Goal: Task Accomplishment & Management: Manage account settings

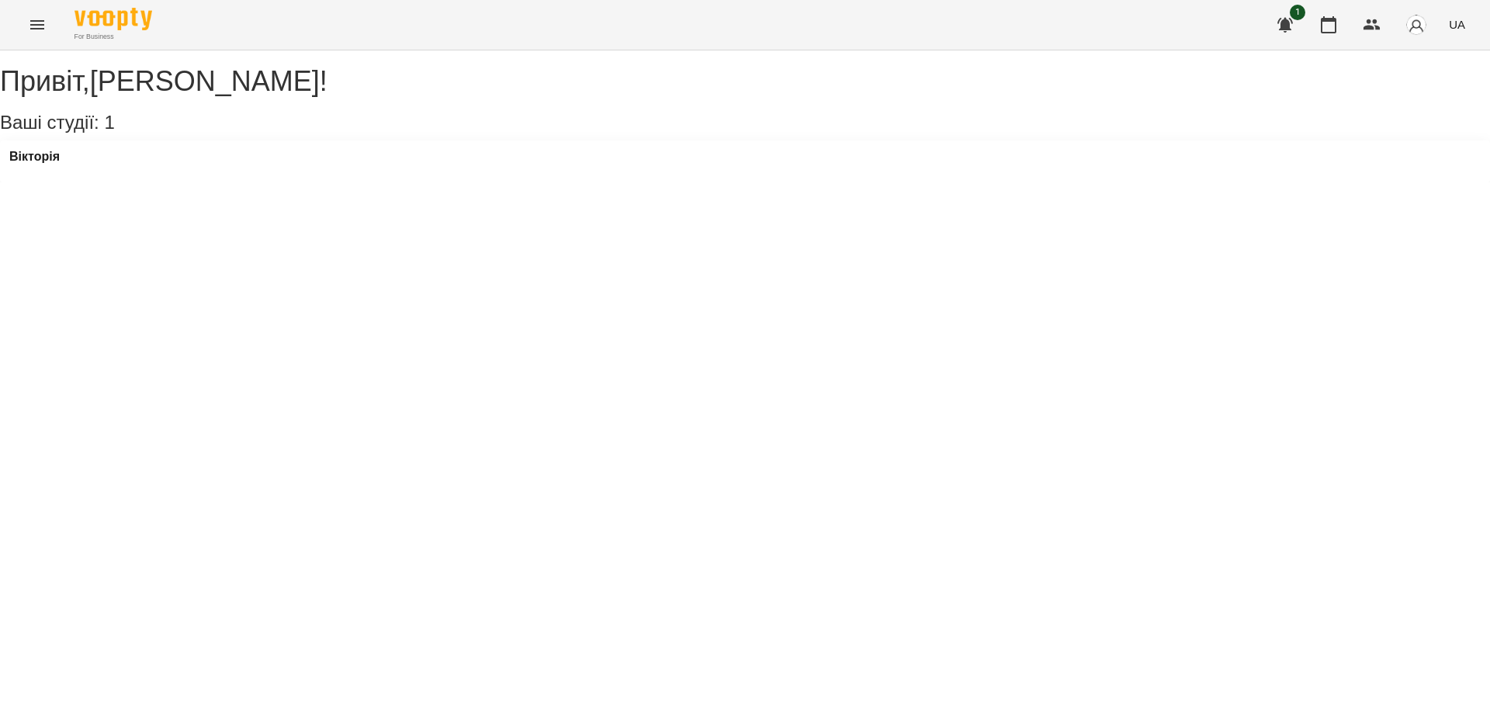
click at [62, 163] on div "Вікторія" at bounding box center [745, 161] width 1490 height 42
click at [60, 164] on h3 "Вікторія" at bounding box center [34, 157] width 50 height 14
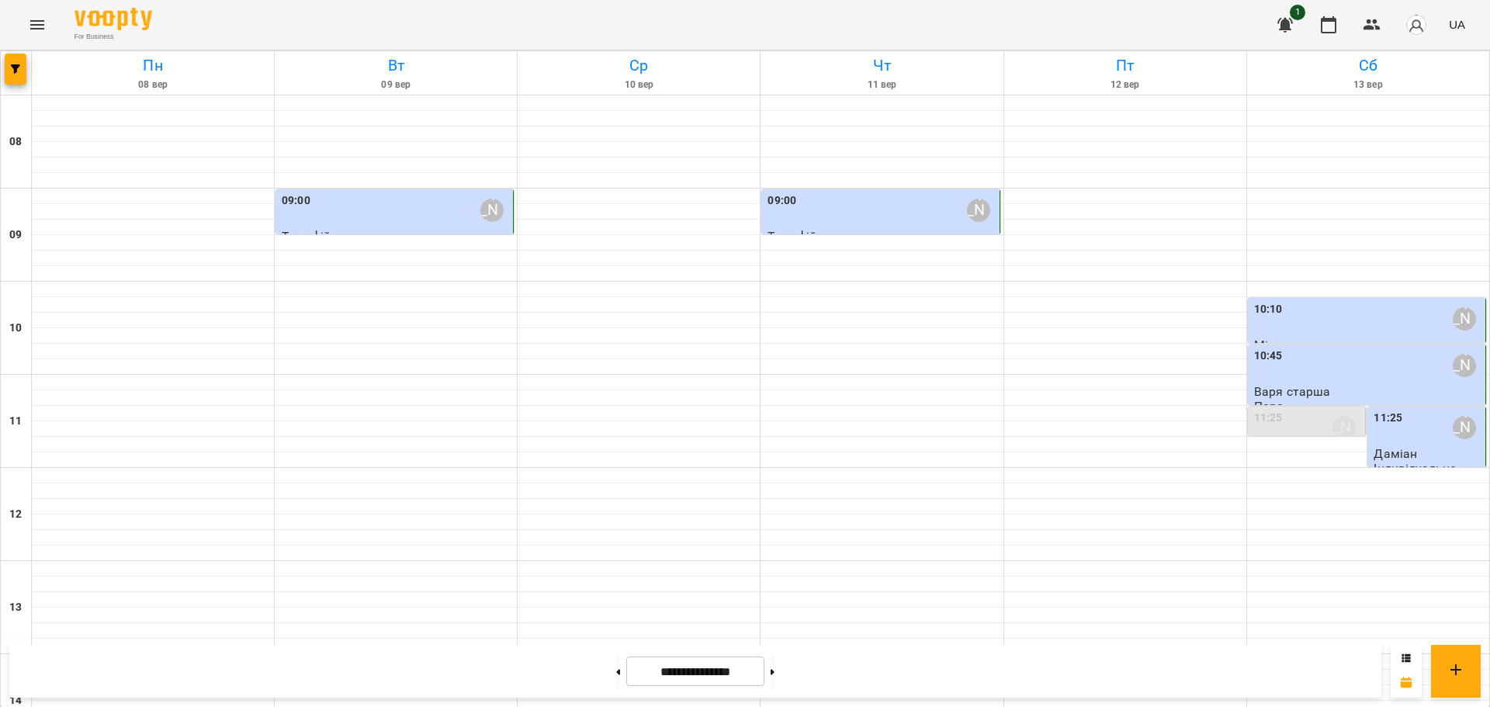
scroll to position [576, 0]
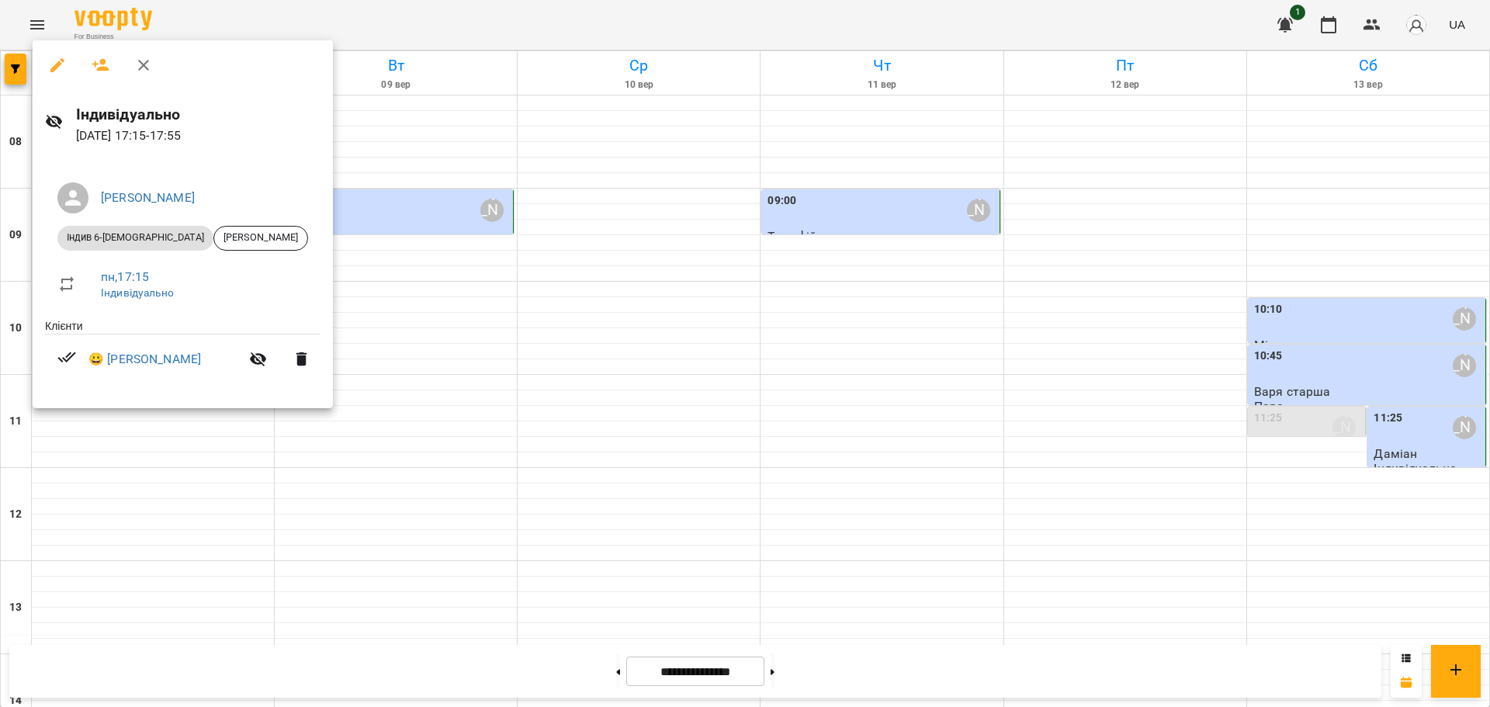
click at [167, 462] on div at bounding box center [745, 353] width 1490 height 707
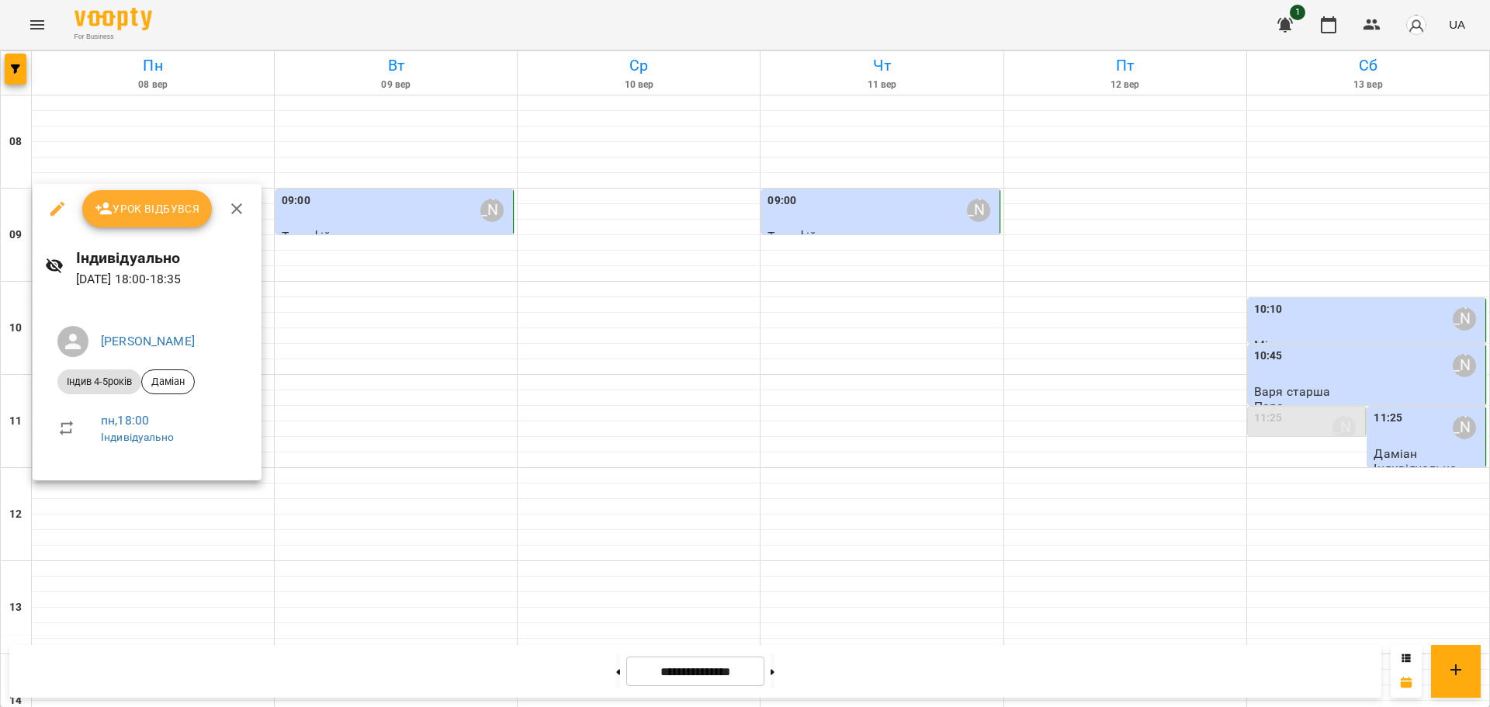
click at [179, 509] on div at bounding box center [745, 353] width 1490 height 707
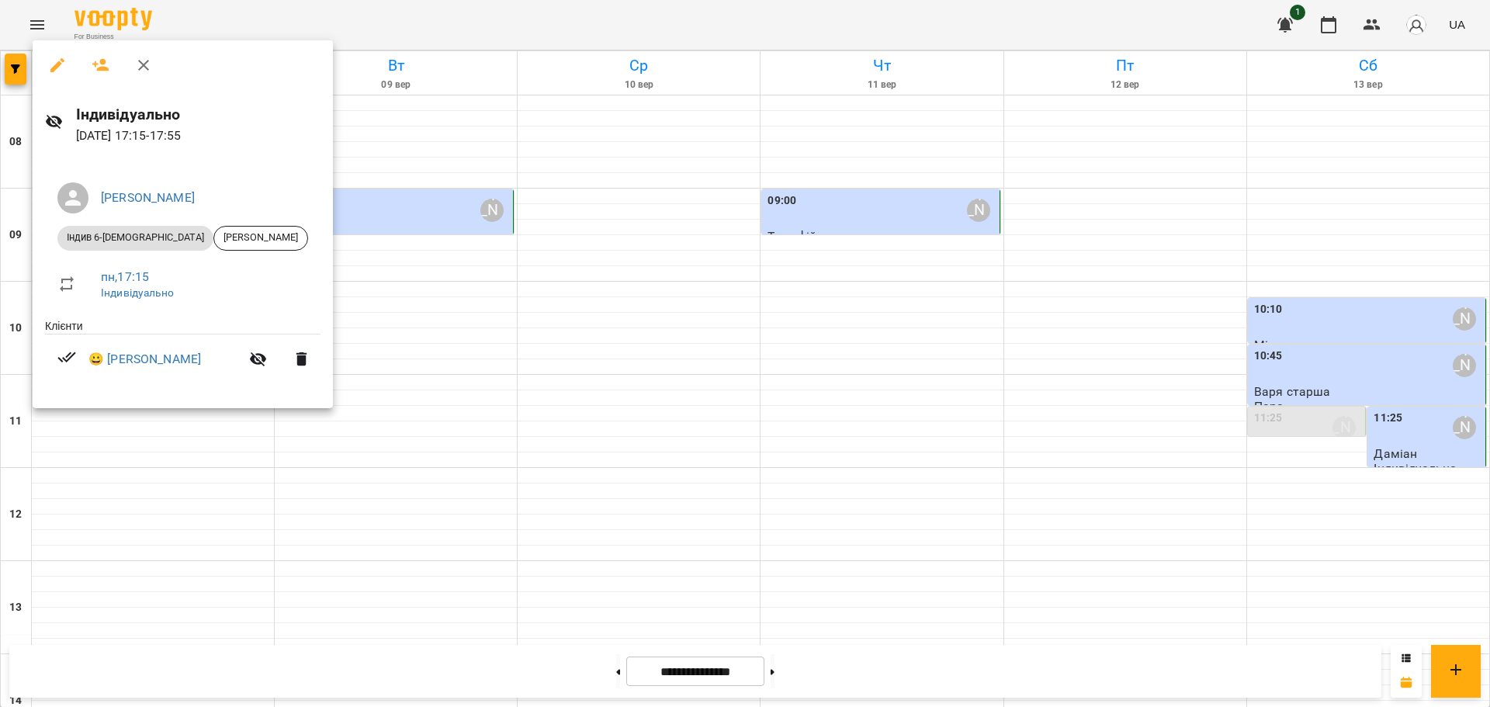
click at [155, 460] on div at bounding box center [745, 353] width 1490 height 707
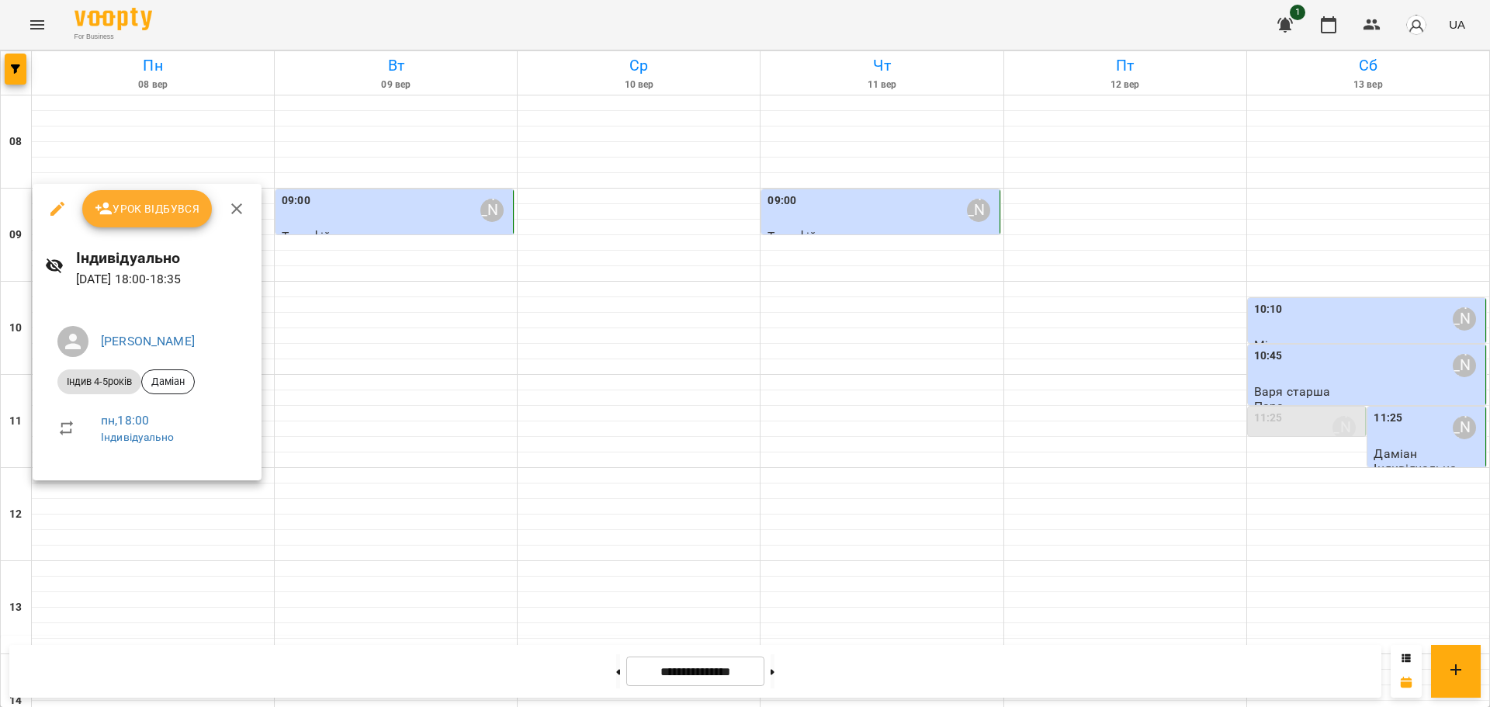
click at [131, 537] on div at bounding box center [745, 353] width 1490 height 707
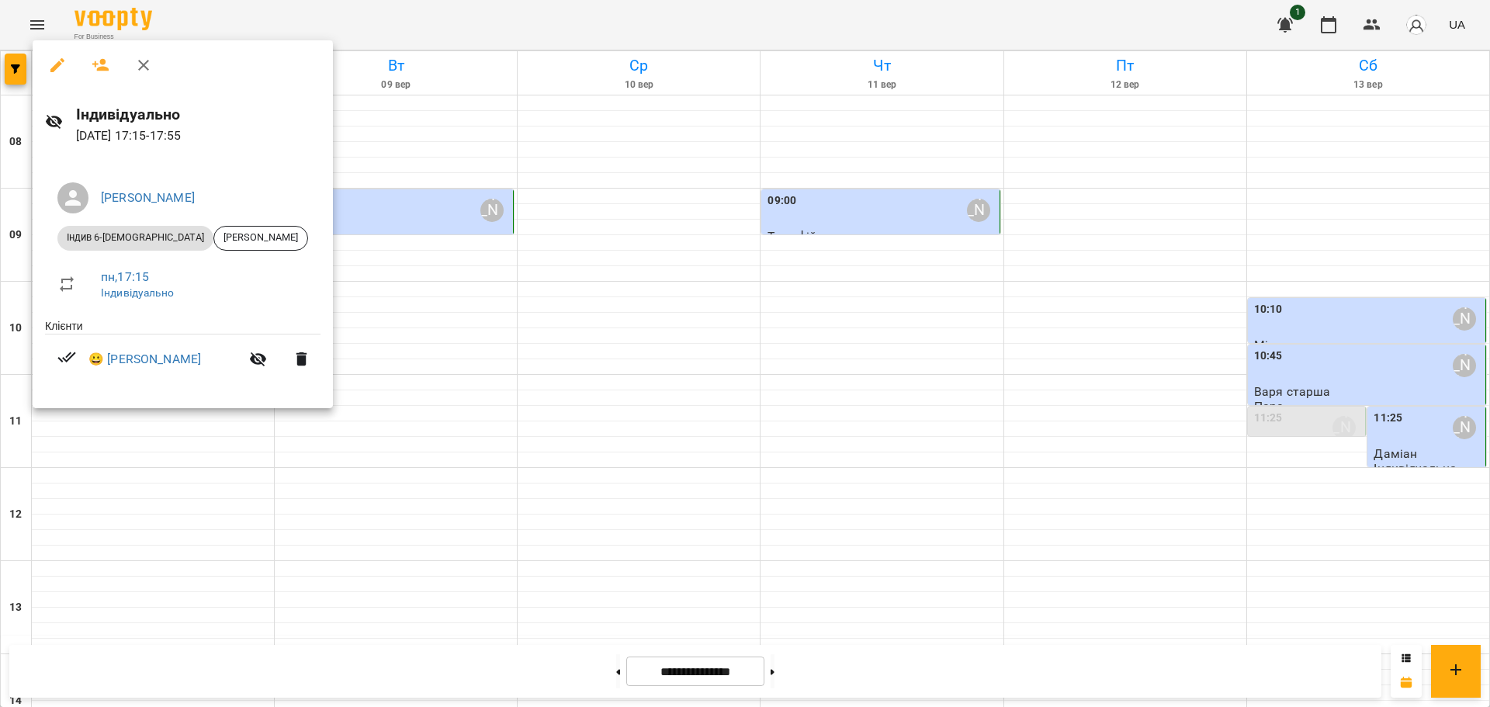
click at [151, 494] on div at bounding box center [745, 353] width 1490 height 707
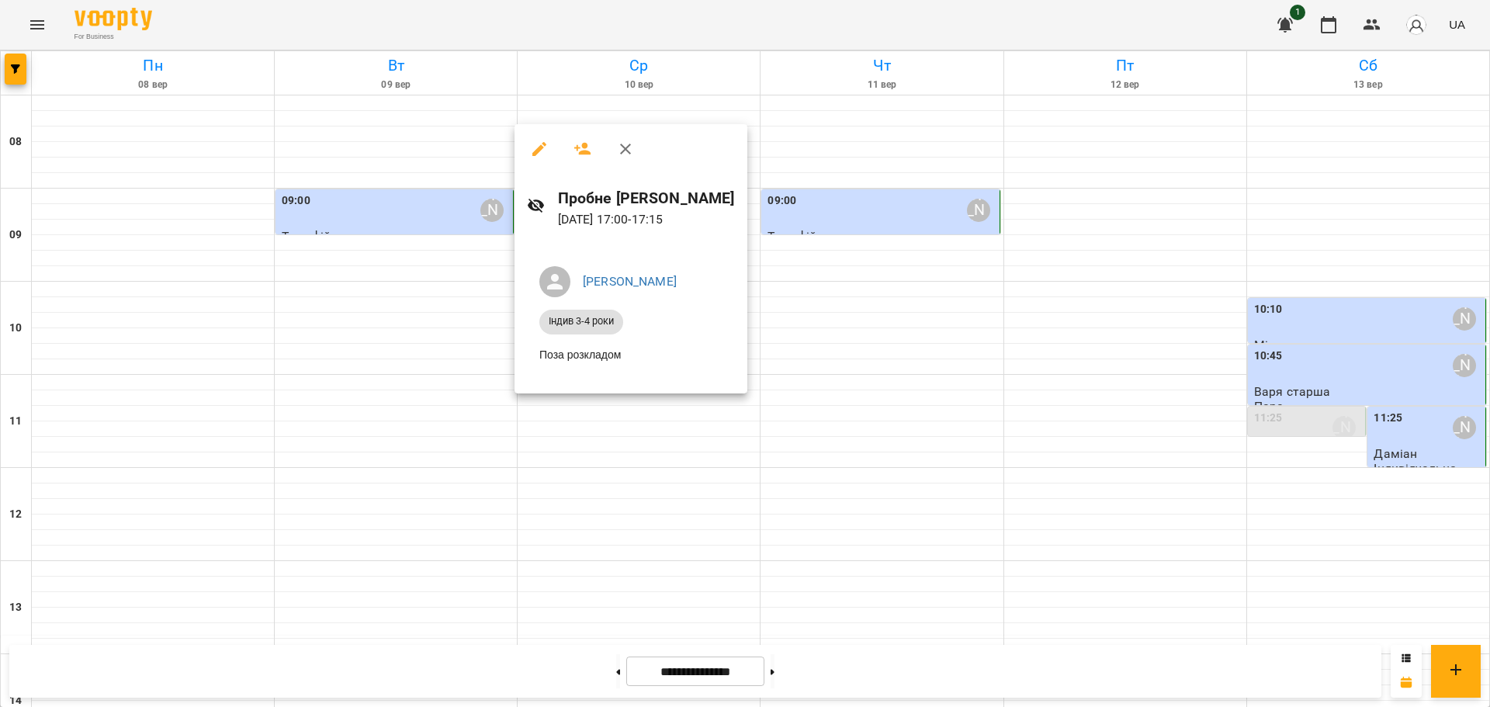
click at [750, 288] on div at bounding box center [745, 353] width 1490 height 707
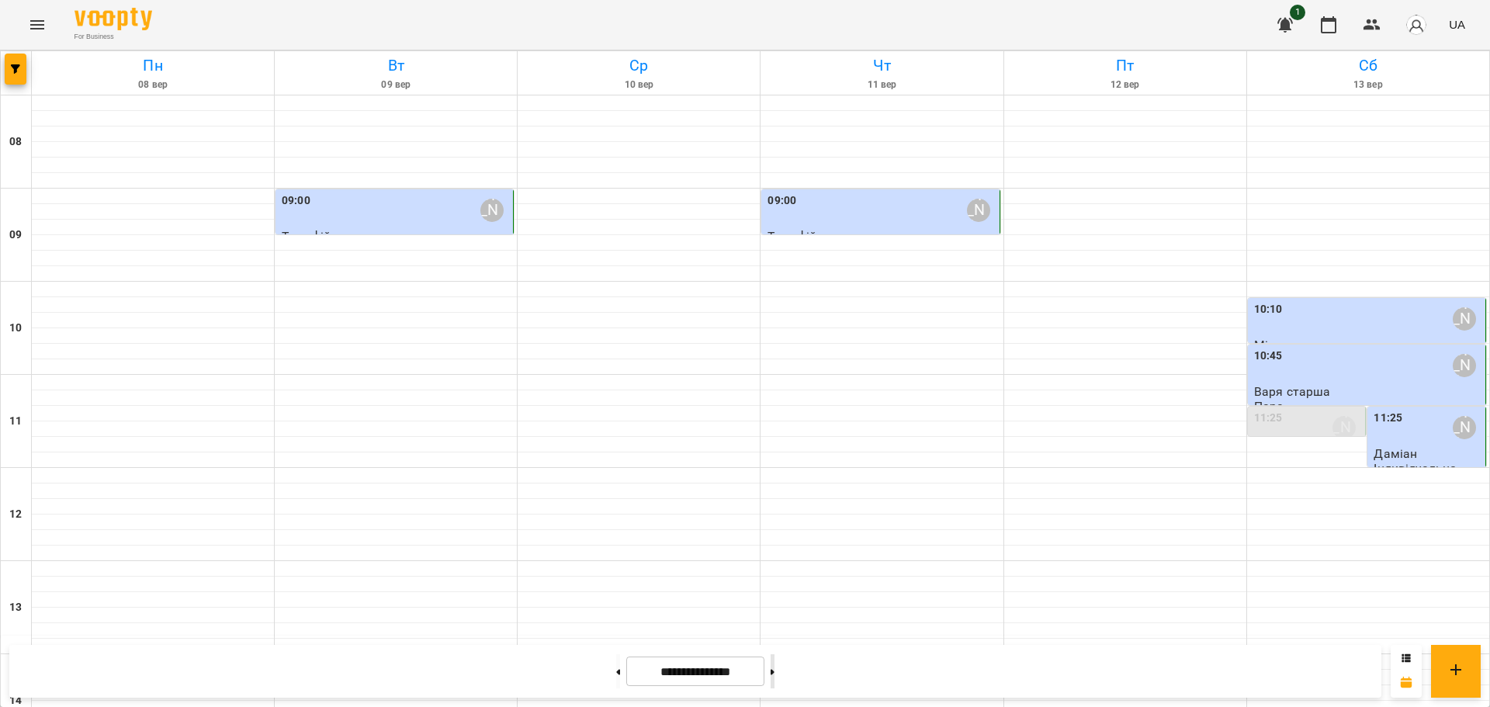
click at [774, 677] on button at bounding box center [772, 671] width 4 height 34
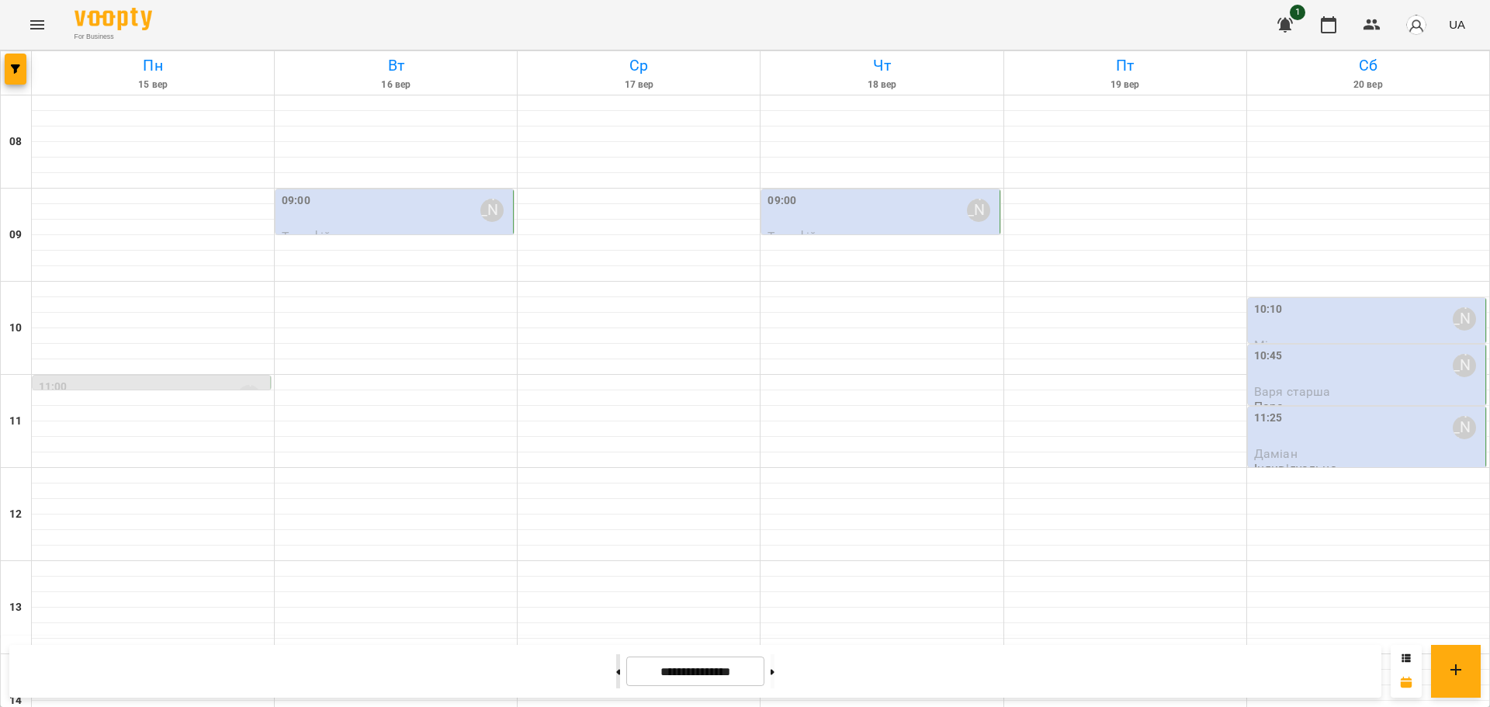
click at [616, 673] on button at bounding box center [618, 671] width 4 height 34
type input "**********"
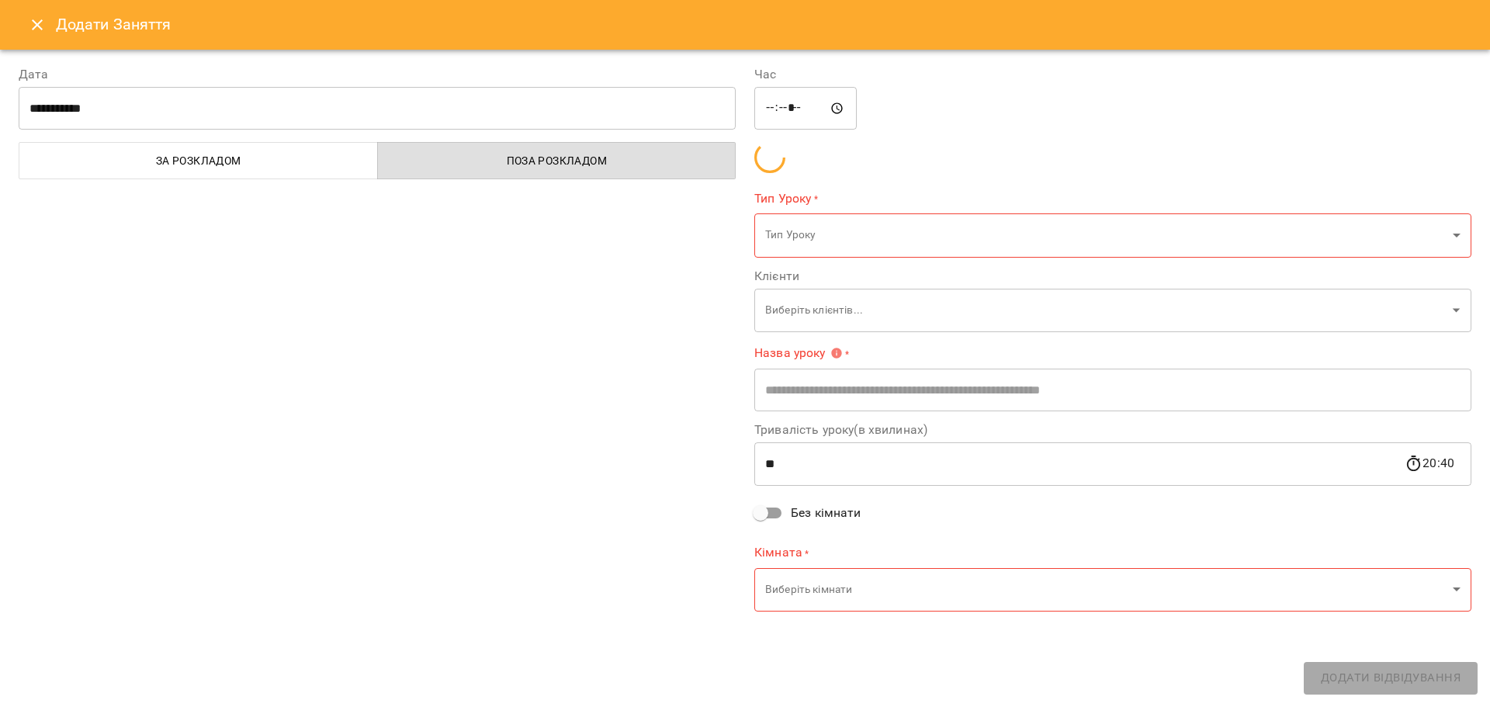
type input "**********"
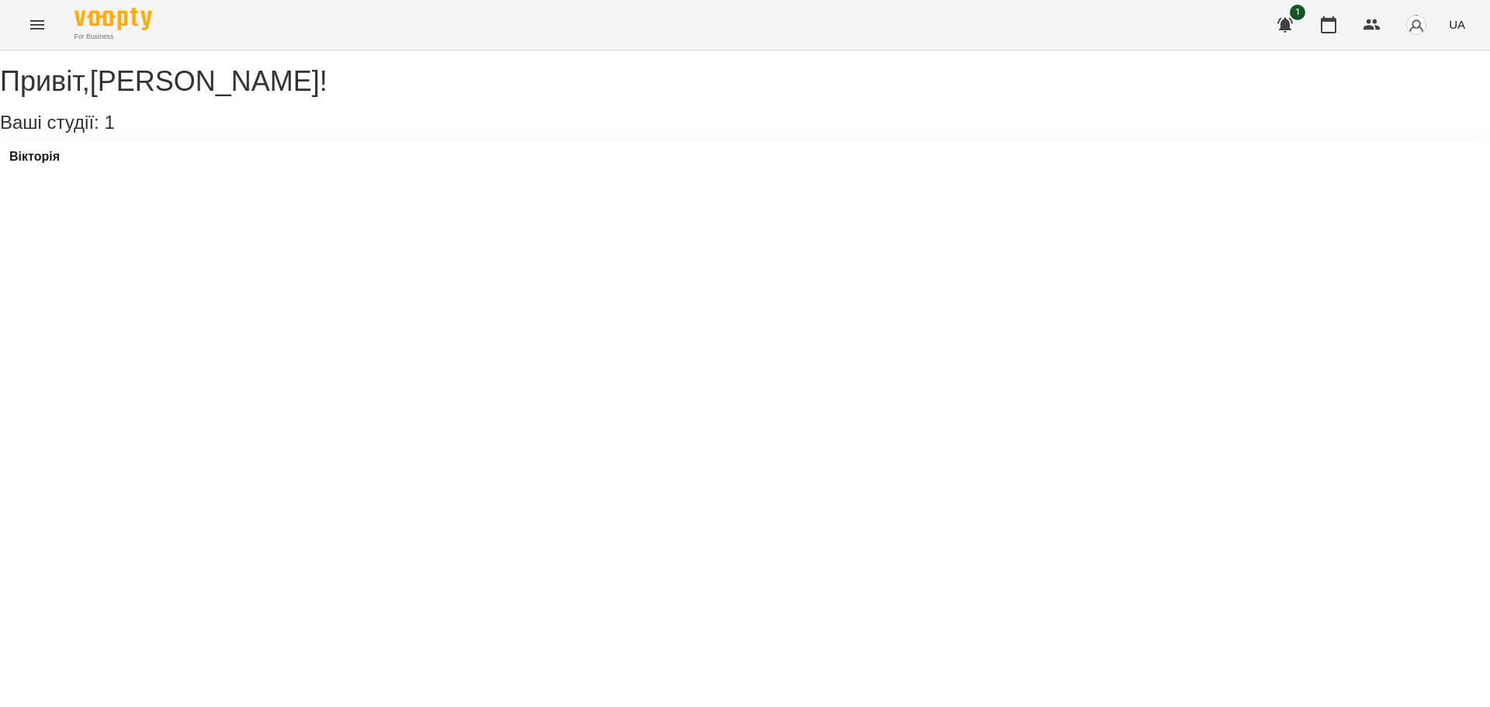
click at [76, 182] on div "Вікторія" at bounding box center [745, 161] width 1490 height 42
click at [60, 164] on h3 "Вікторія" at bounding box center [34, 157] width 50 height 14
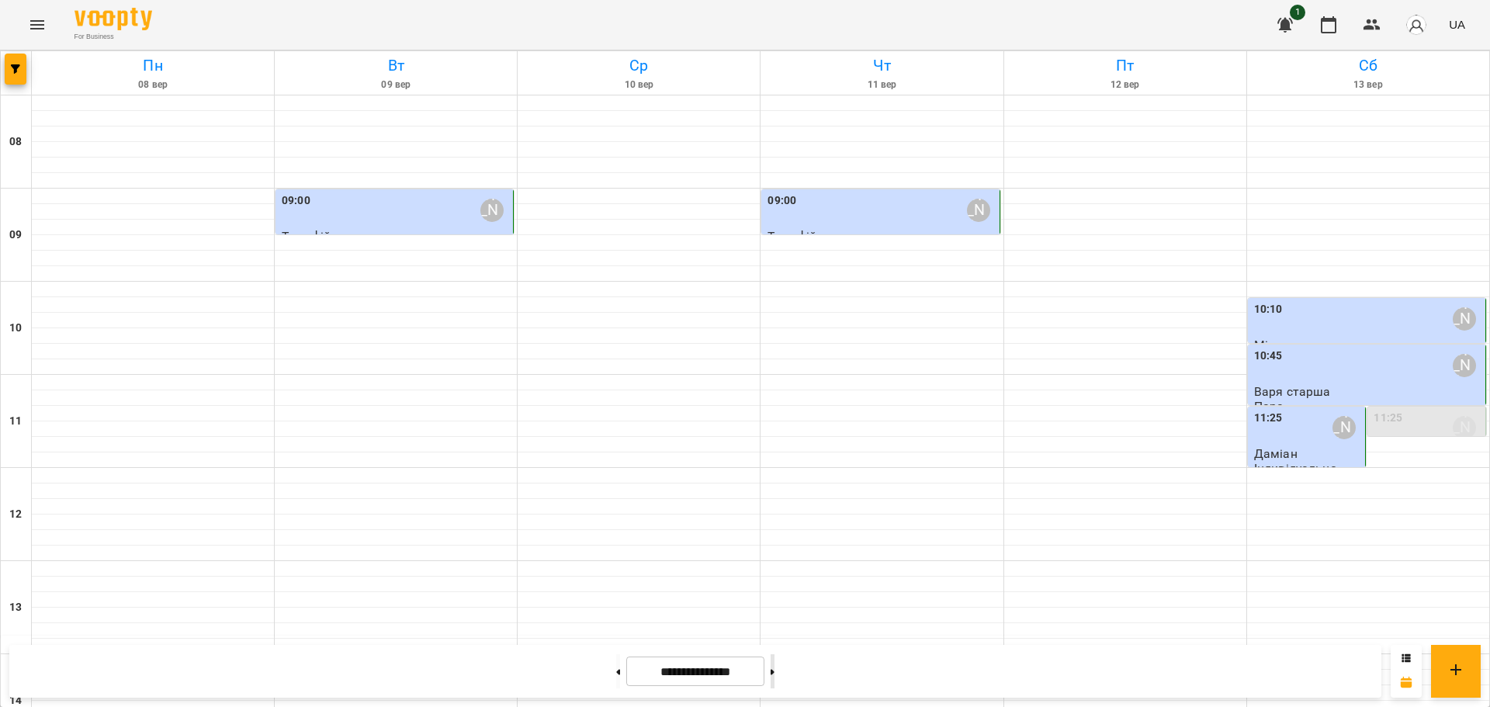
click at [774, 668] on button at bounding box center [772, 671] width 4 height 34
type input "**********"
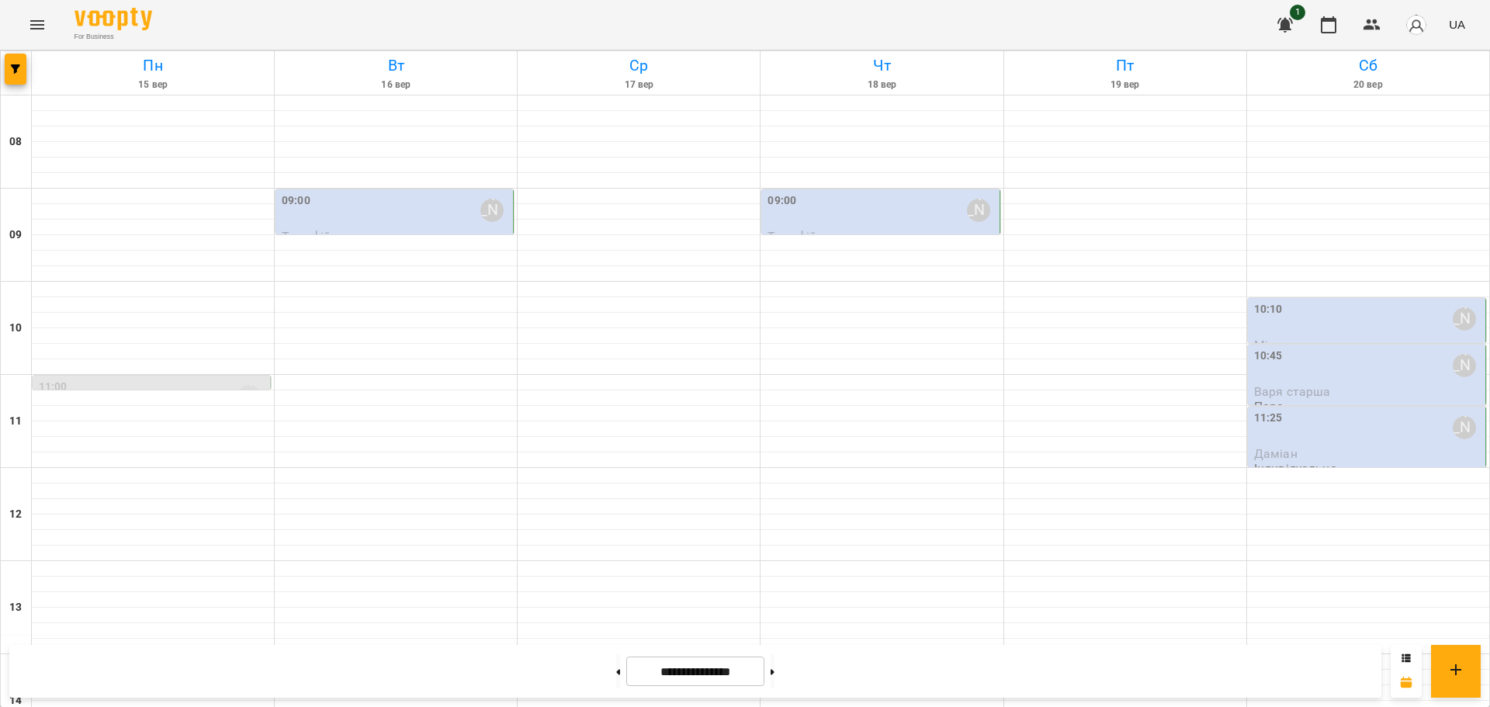
scroll to position [78, 0]
click at [130, 379] on div "11:00 [PERSON_NAME]" at bounding box center [153, 397] width 228 height 36
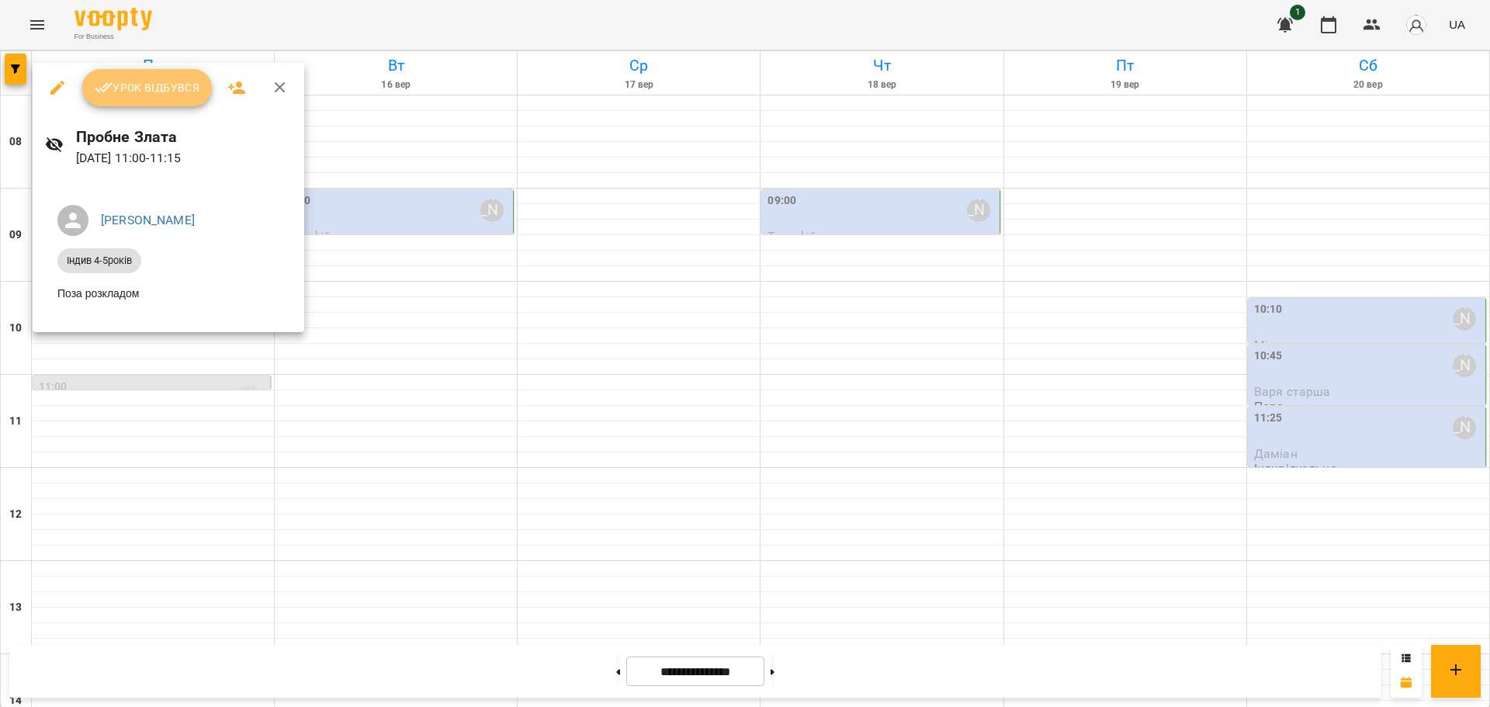
click at [156, 81] on span "Урок відбувся" at bounding box center [148, 87] width 106 height 19
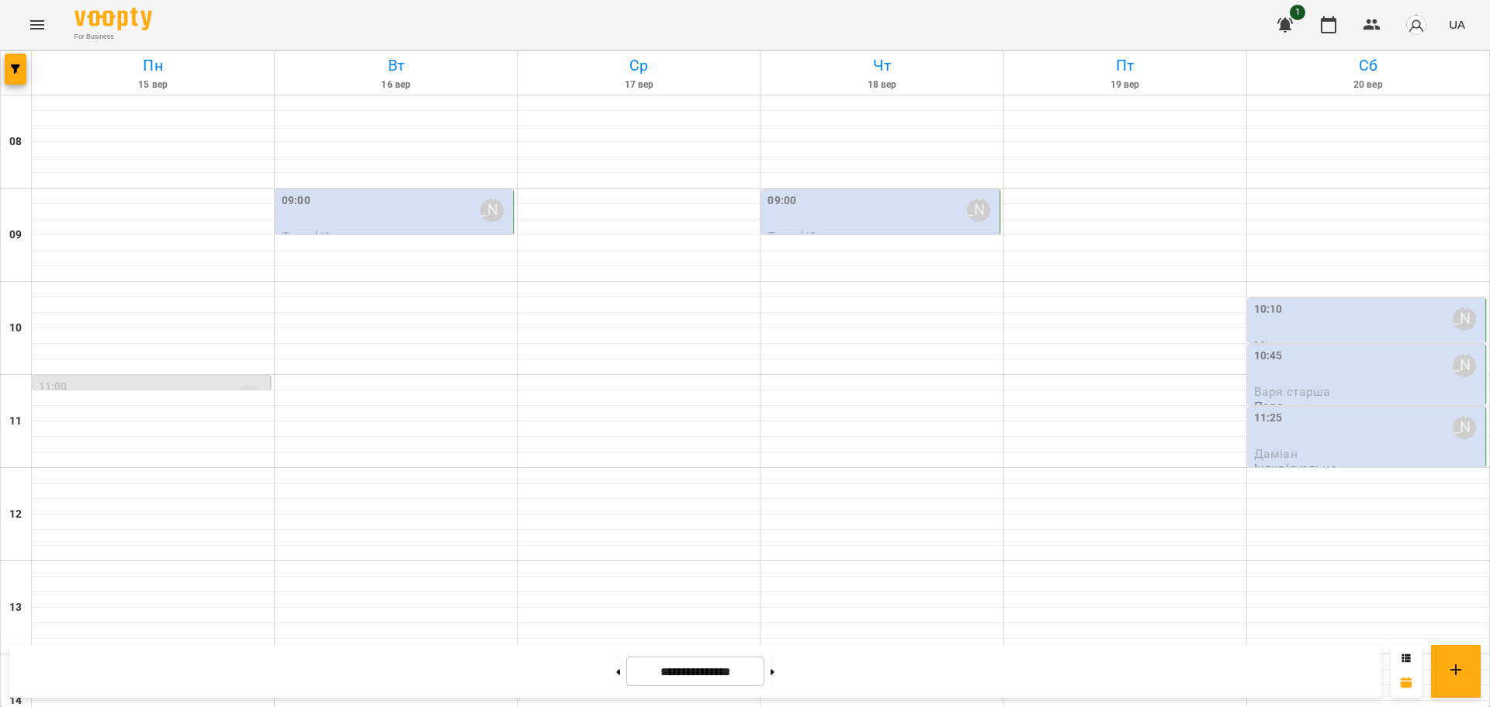
click at [131, 384] on div "11:00 [PERSON_NAME]" at bounding box center [153, 397] width 228 height 36
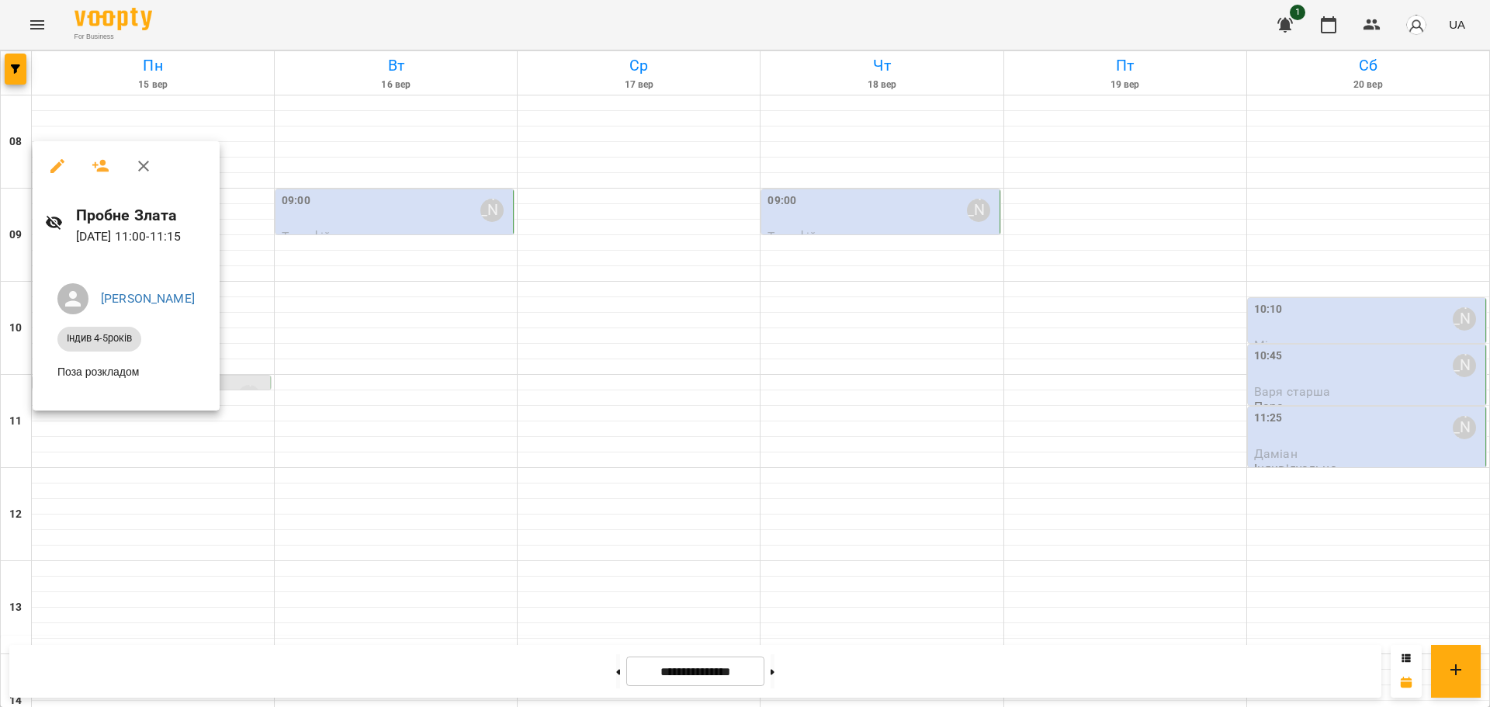
click at [238, 415] on div at bounding box center [745, 353] width 1490 height 707
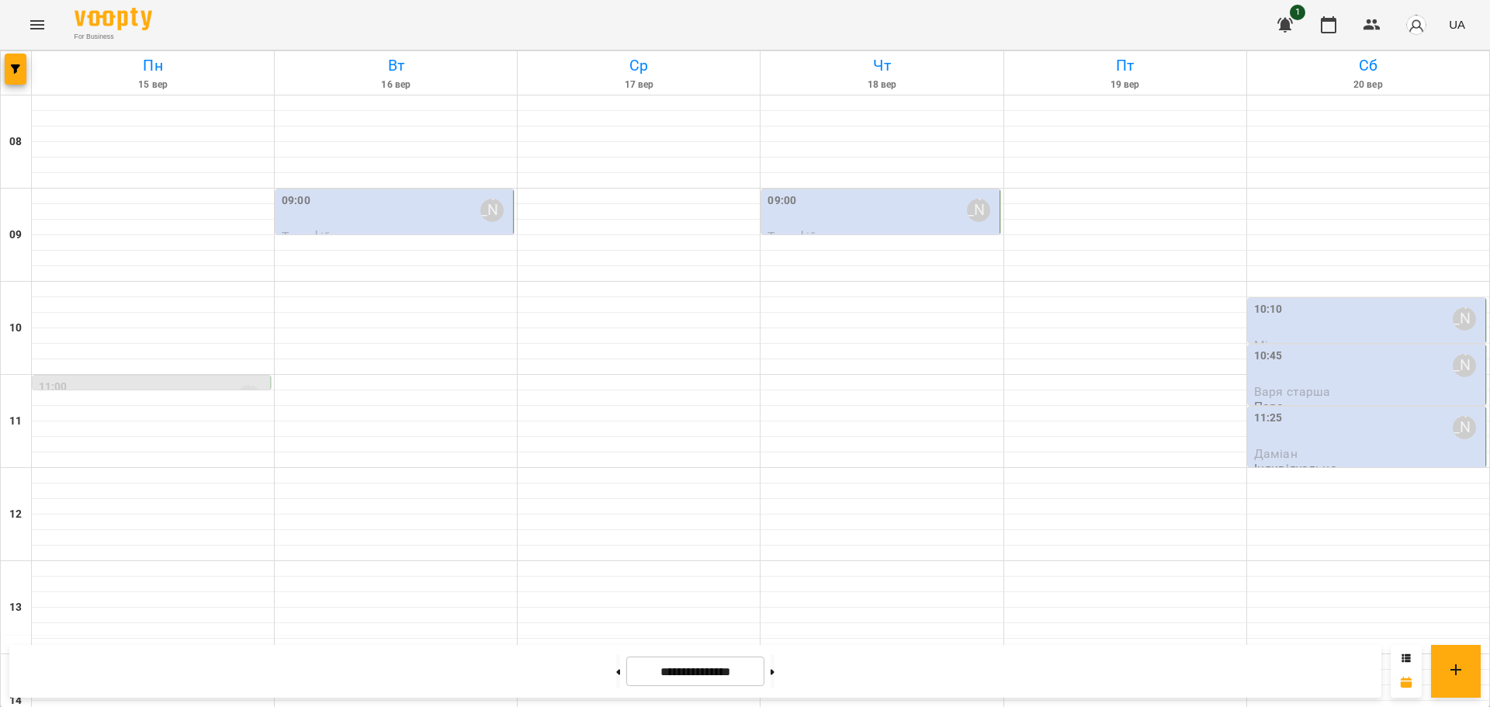
scroll to position [576, 0]
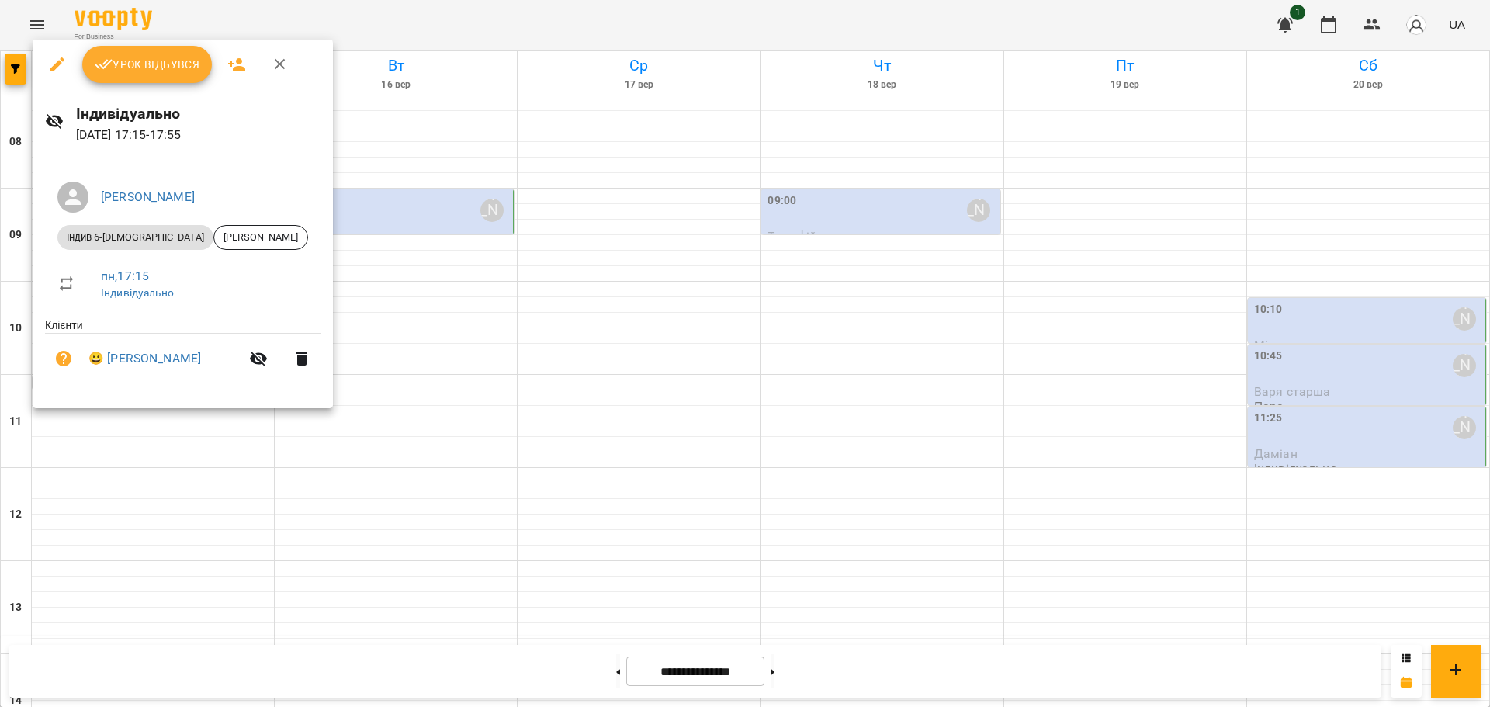
click at [151, 486] on div at bounding box center [745, 353] width 1490 height 707
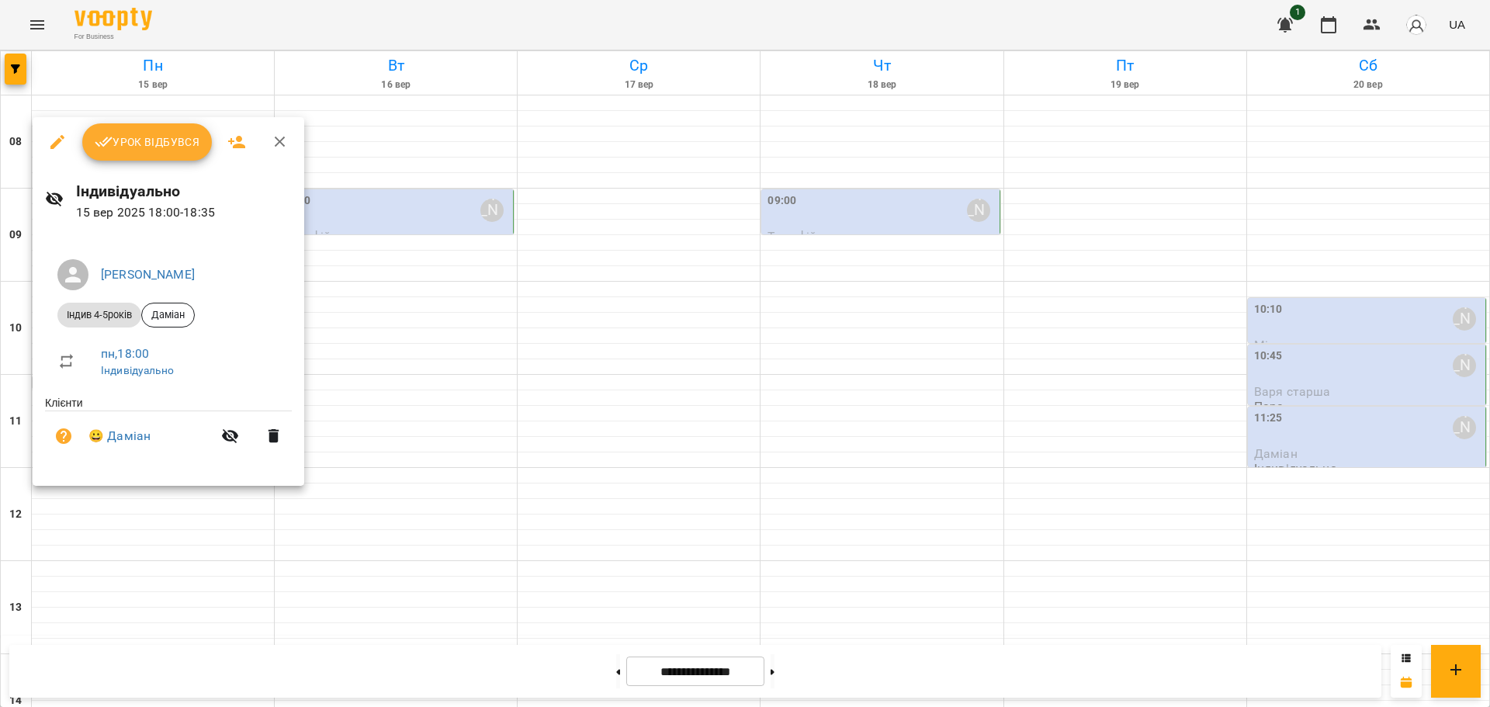
click at [143, 519] on div at bounding box center [745, 353] width 1490 height 707
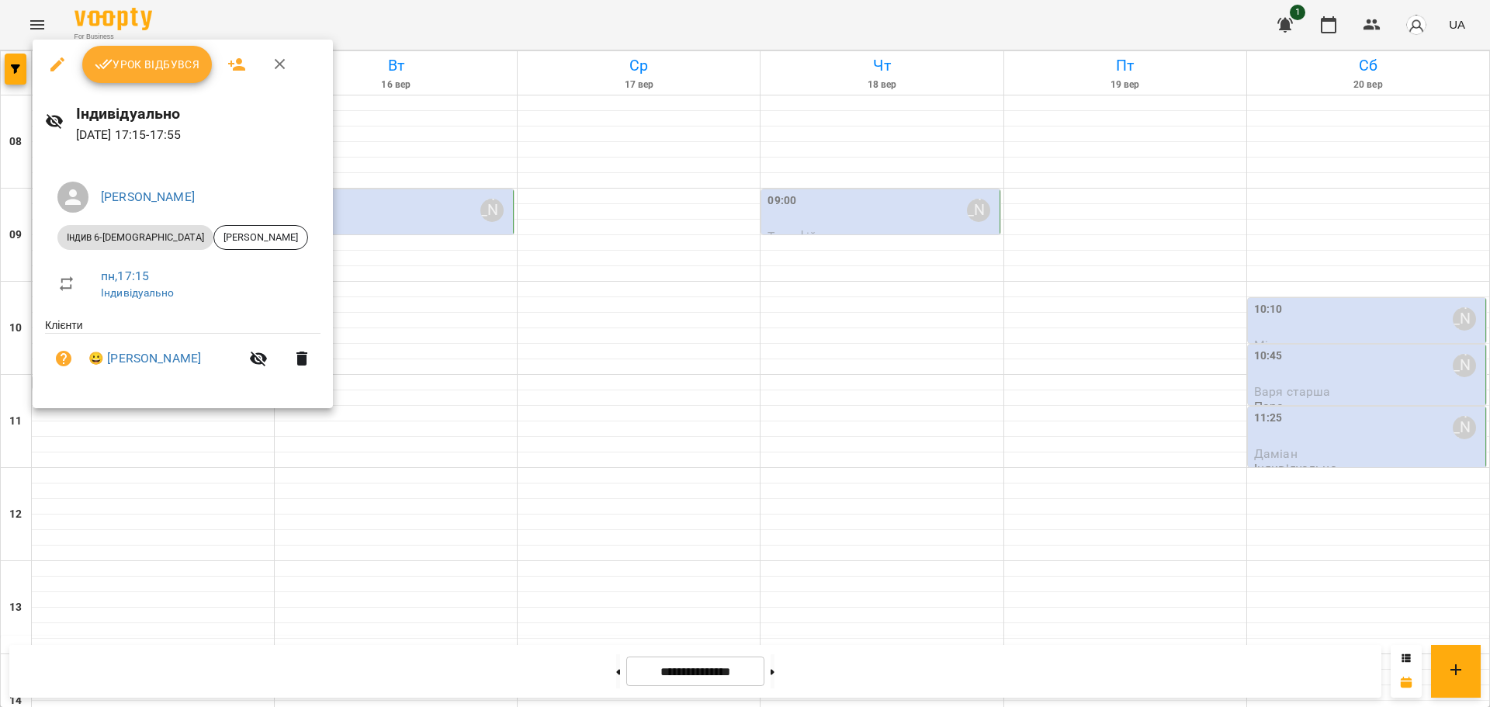
click at [126, 539] on div at bounding box center [745, 353] width 1490 height 707
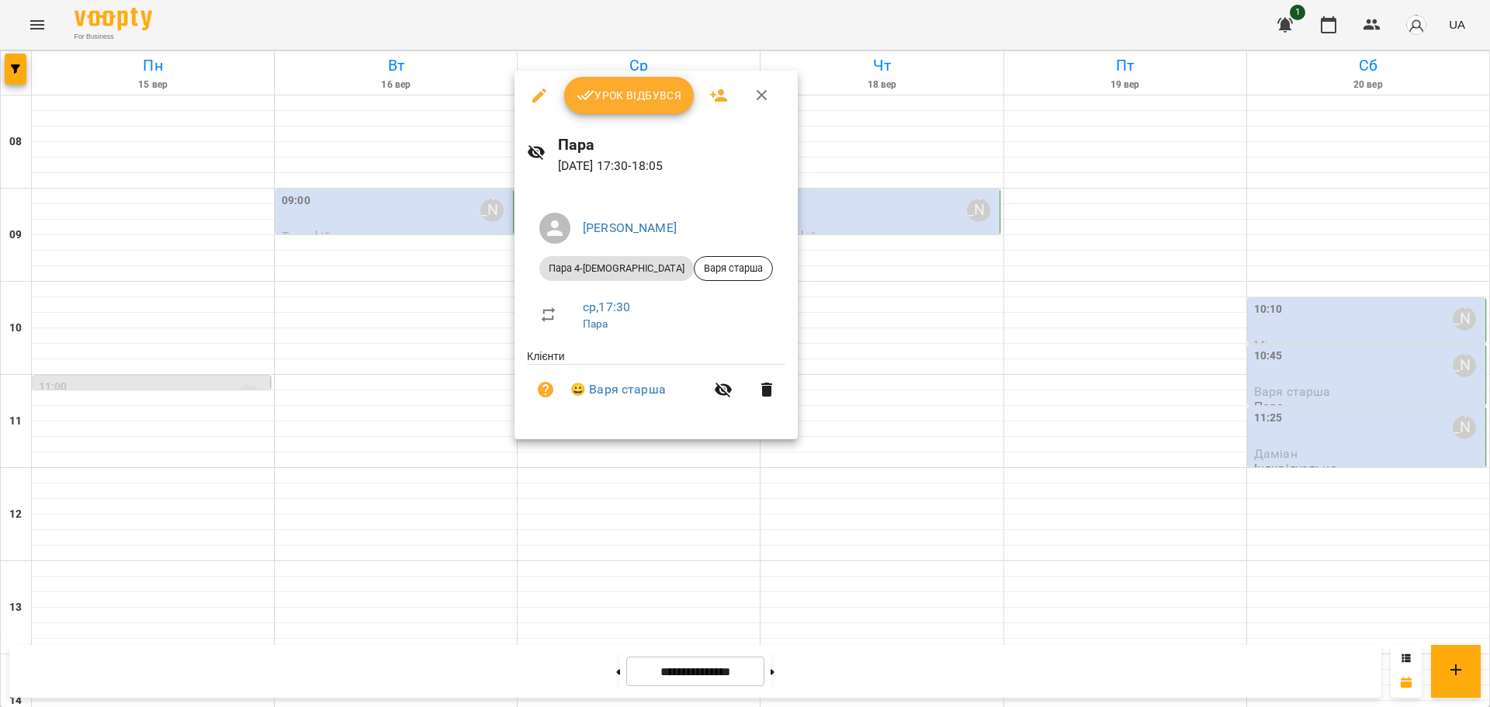
click at [591, 504] on div at bounding box center [745, 353] width 1490 height 707
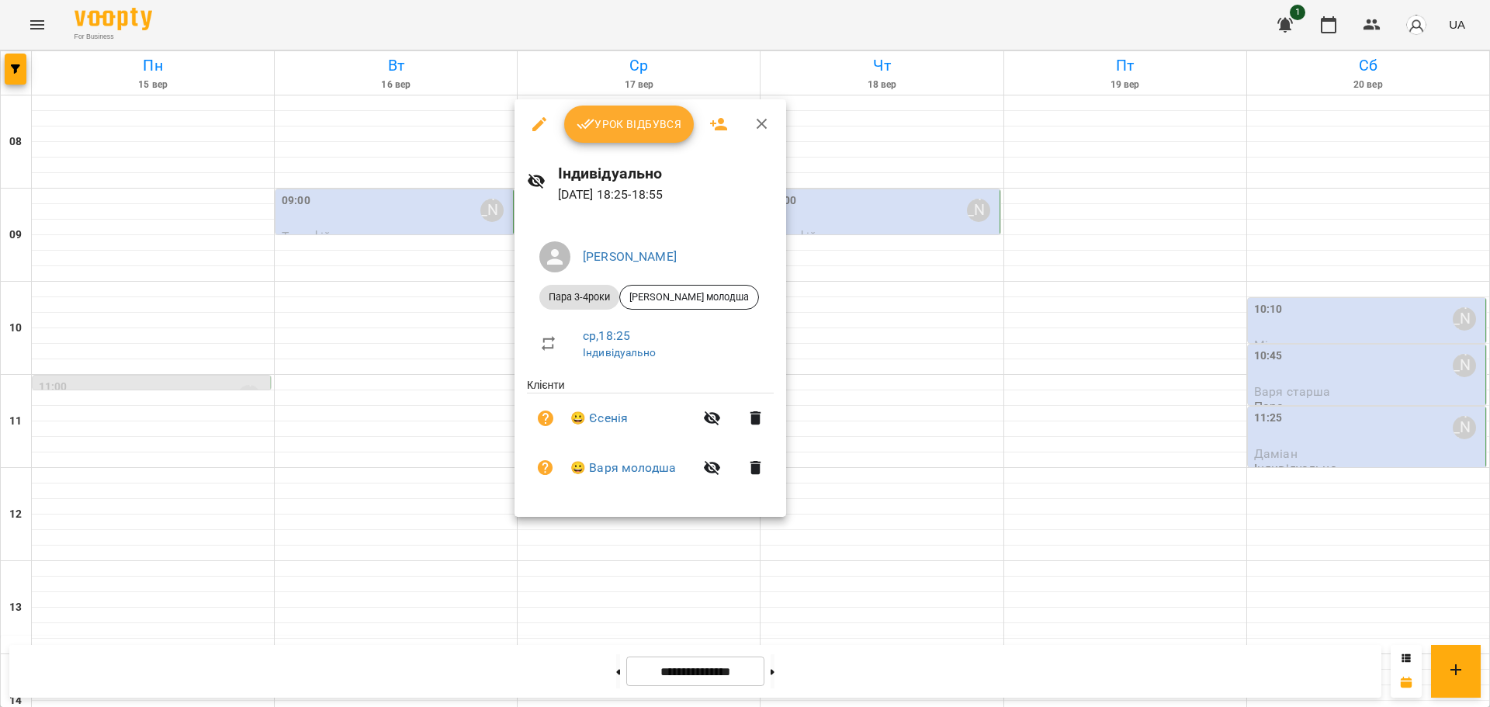
click at [601, 576] on div at bounding box center [745, 353] width 1490 height 707
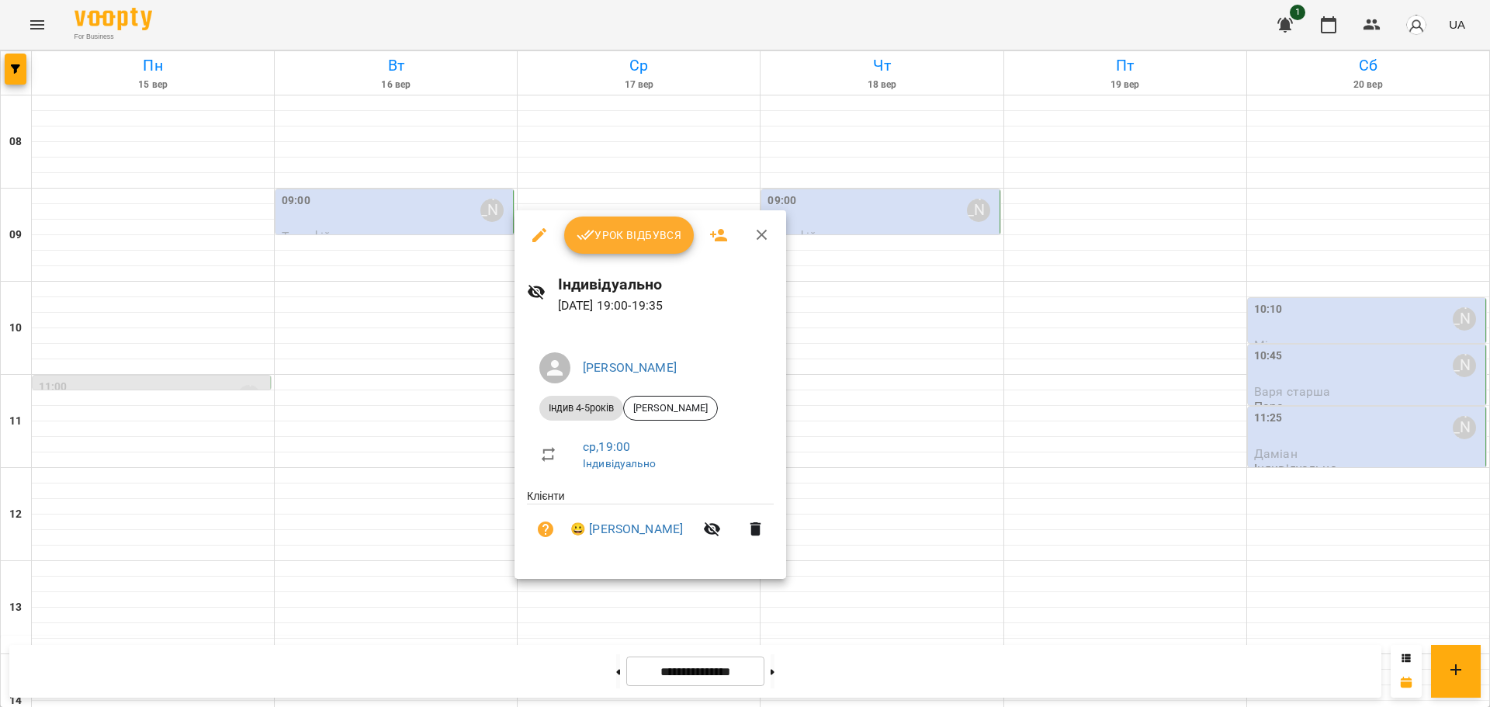
click at [317, 577] on div at bounding box center [745, 353] width 1490 height 707
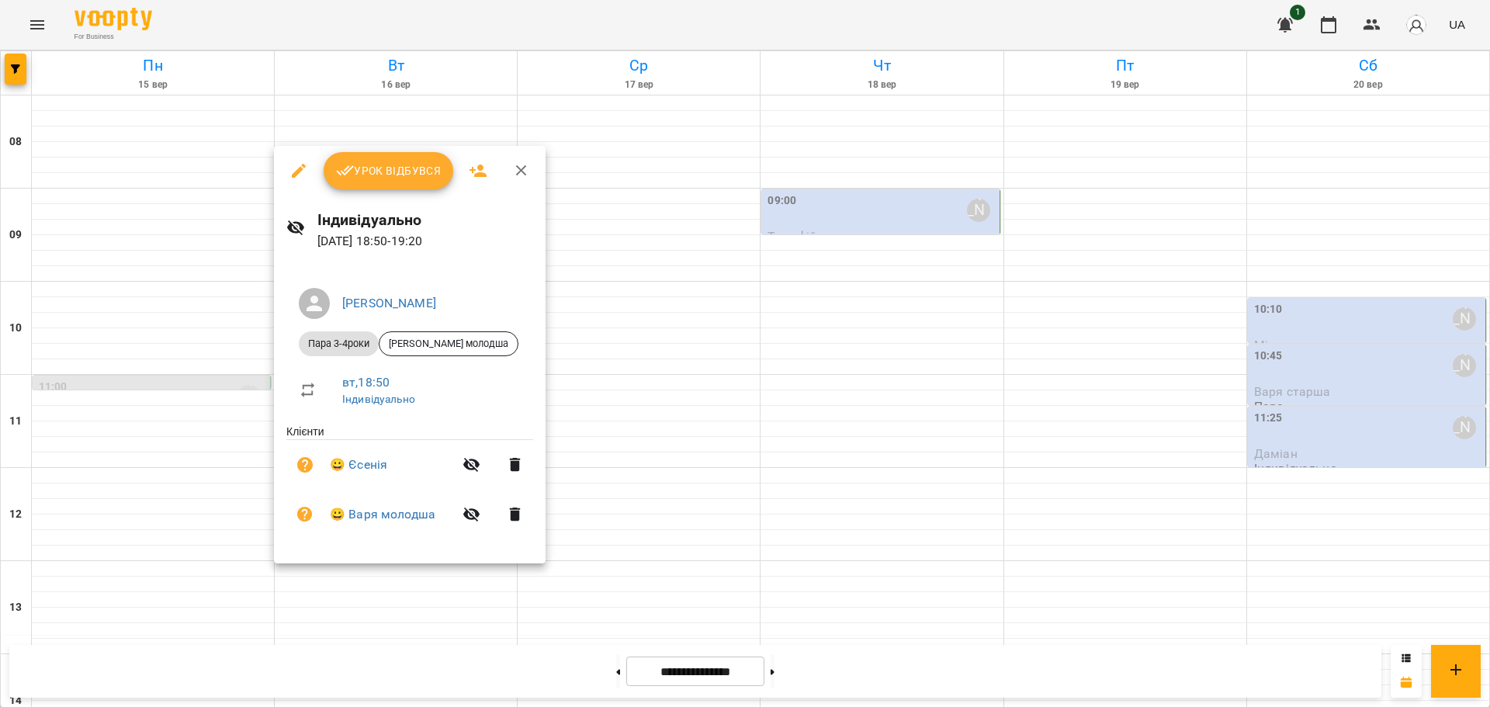
click at [357, 614] on div at bounding box center [745, 353] width 1490 height 707
